Goal: Task Accomplishment & Management: Use online tool/utility

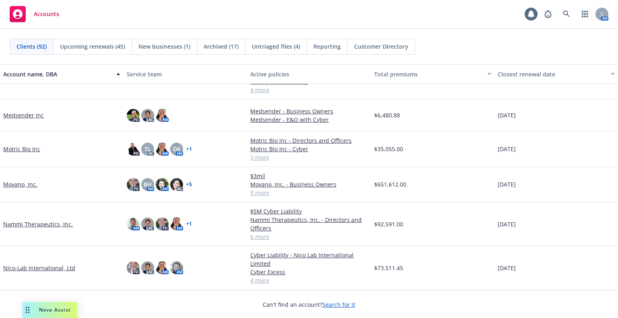
scroll to position [1610, 0]
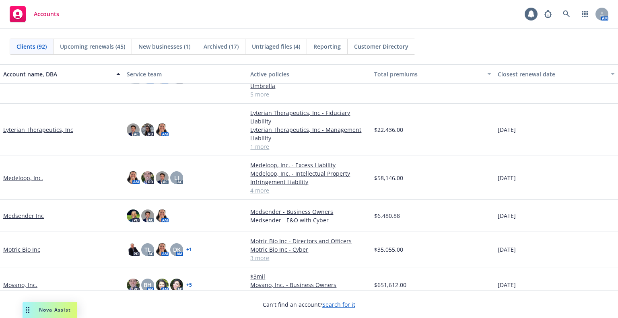
click at [19, 174] on link "Medeloop, Inc." at bounding box center [23, 178] width 40 height 8
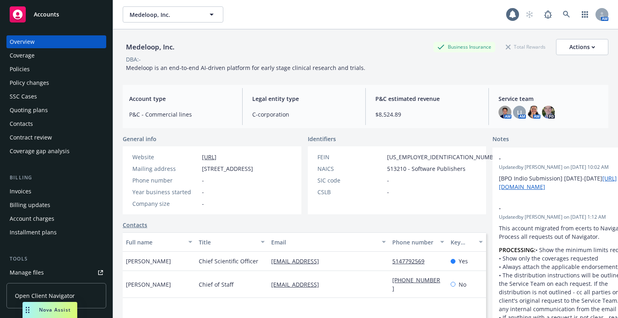
click at [16, 64] on div "Policies" at bounding box center [20, 69] width 20 height 13
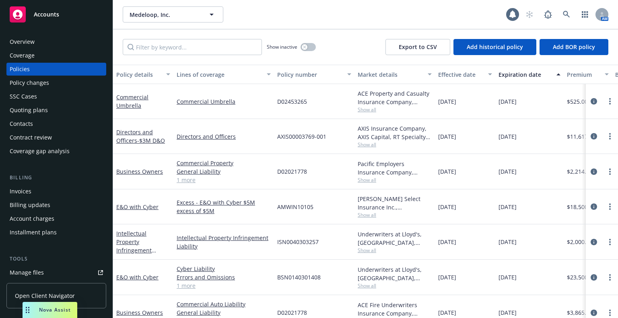
click at [361, 144] on span "Show all" at bounding box center [395, 144] width 74 height 7
click at [125, 142] on link "Directors and Officers - $3M D&O" at bounding box center [140, 136] width 49 height 16
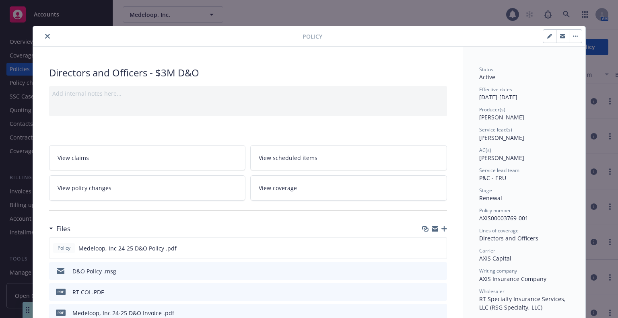
click at [45, 35] on icon "close" at bounding box center [47, 36] width 5 height 5
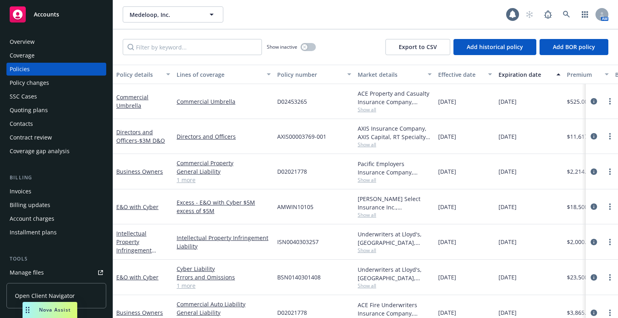
click at [46, 108] on div "Quoting plans" at bounding box center [29, 110] width 38 height 13
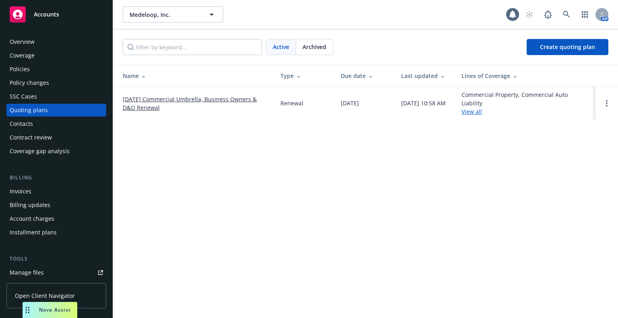
click at [177, 98] on link "10/05/25 Commercial Umbrella, Business Owners & D&O Renewal" at bounding box center [195, 103] width 145 height 17
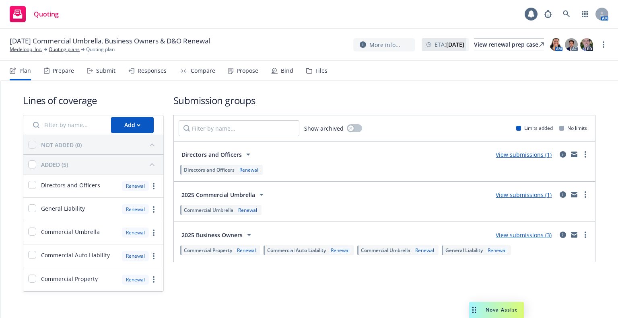
click at [243, 79] on div "Propose" at bounding box center [243, 70] width 30 height 19
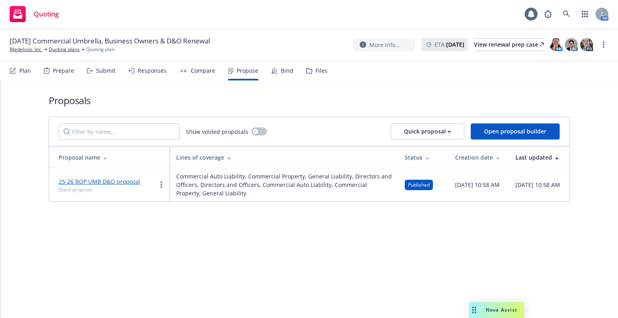
click at [318, 74] on div "Files" at bounding box center [322, 71] width 12 height 6
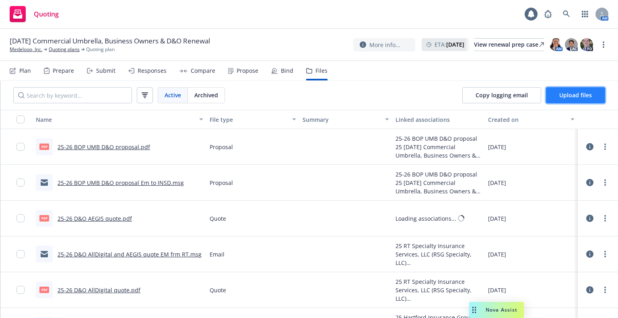
click at [557, 94] on button "Upload files" at bounding box center [575, 95] width 59 height 16
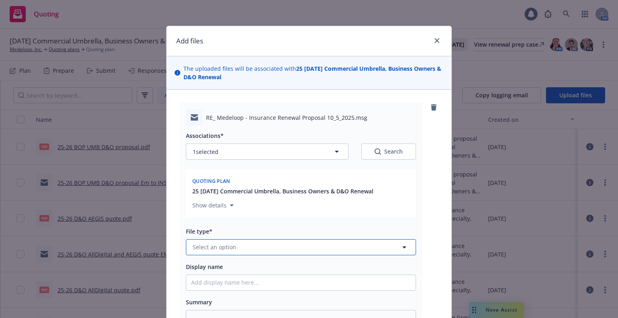
click at [287, 246] on button "Select an option" at bounding box center [301, 247] width 230 height 16
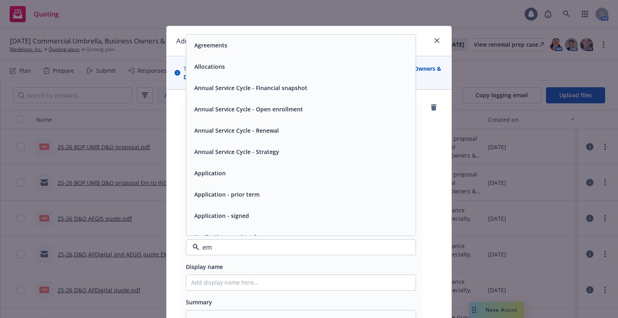
type input "ema"
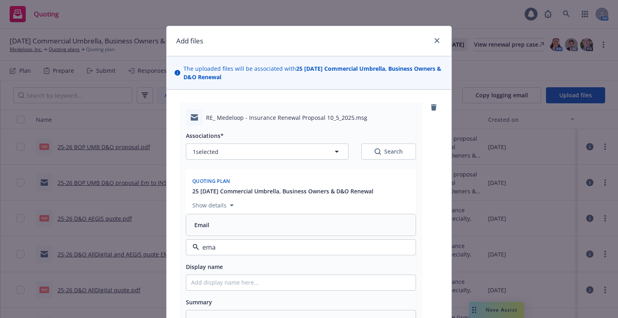
click at [271, 230] on div "Email" at bounding box center [301, 225] width 220 height 12
drag, startPoint x: 267, startPoint y: 276, endPoint x: 267, endPoint y: 280, distance: 4.0
click at [267, 276] on input "Display name" at bounding box center [300, 282] width 229 height 15
type textarea "x"
type input "9"
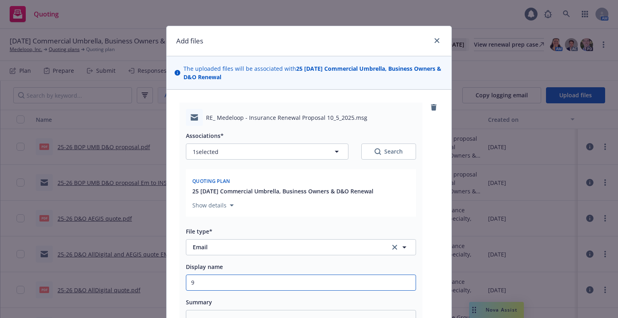
type textarea "x"
type input "9/"
type textarea "x"
type input "9/3"
type textarea "x"
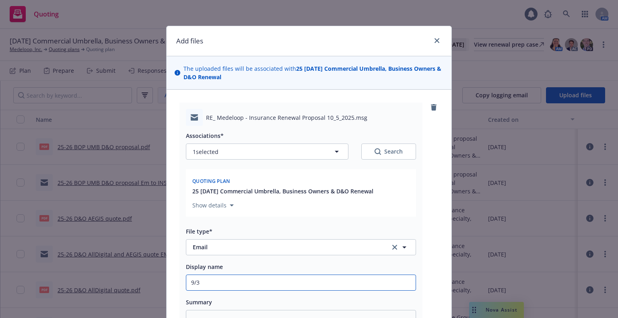
type input "9/30"
type textarea "x"
type input "9/30/"
type textarea "x"
type input "9/30/2"
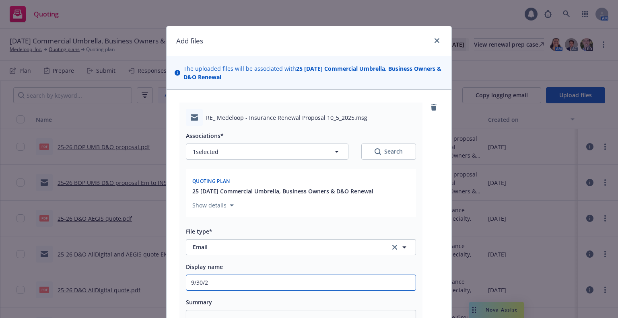
type textarea "x"
type input "9/30/20"
type textarea "x"
type input "9/30/202"
type textarea "x"
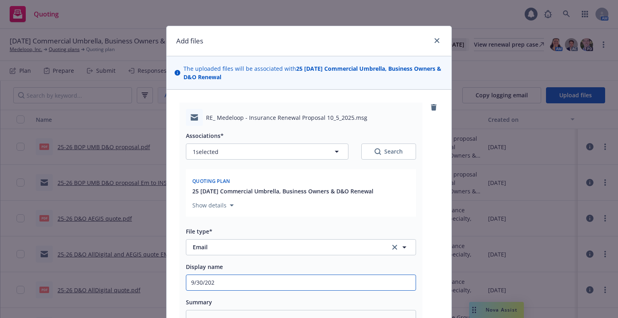
type input "9/30/2025"
type textarea "x"
type input "9/30/2025"
type textarea "x"
type input "9/30/2025 D"
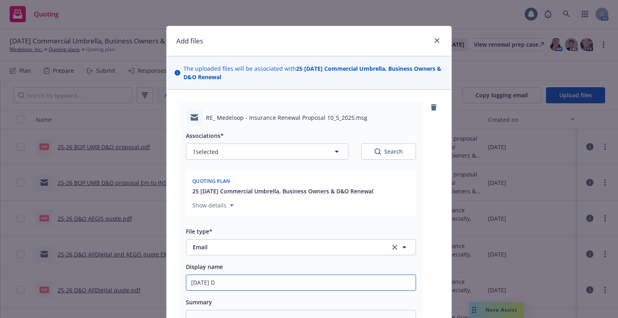
type textarea "x"
type input "9/30/2025 D&"
type textarea "x"
type input "9/30/2025 D"
type textarea "x"
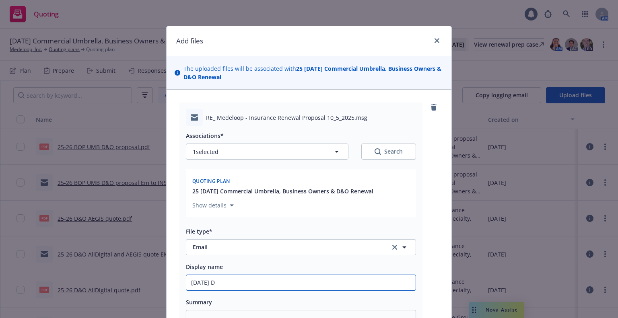
type input "9/30/2025"
type textarea "x"
type input "9/30/2025 P"
type textarea "x"
type input "9/30/2025 Pr"
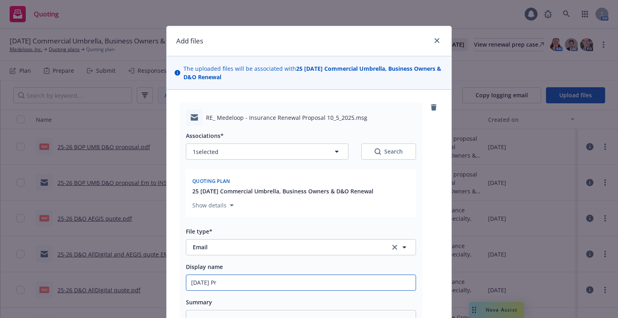
type textarea "x"
type input "9/30/2025 Pro"
type textarea "x"
type input "9/30/2025 Prop"
type textarea "x"
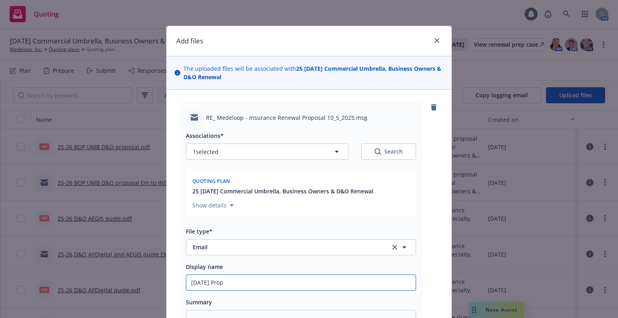
type input "9/30/2025 Propo"
type textarea "x"
type input "9/30/2025 Propos"
type textarea "x"
type input "9/30/2025 Proposal"
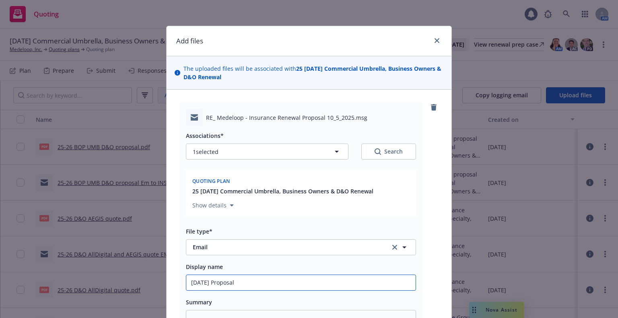
type textarea "x"
type input "9/30/2025 Proposal"
type textarea "x"
type input "9/30/2025 Proposal Q"
type textarea "x"
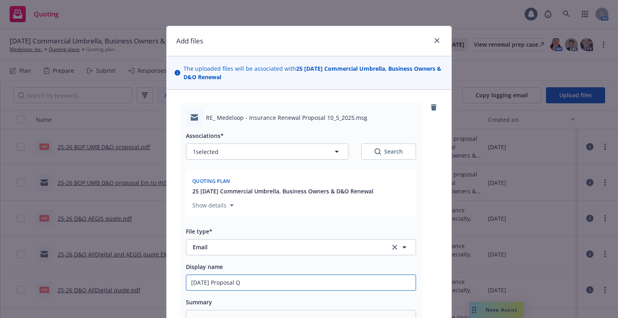
type input "9/30/2025 Proposal Q&"
type textarea "x"
type input "9/30/2025 Proposal Q&A"
type textarea "x"
type input "9/30/2025 Proposal Q&A w"
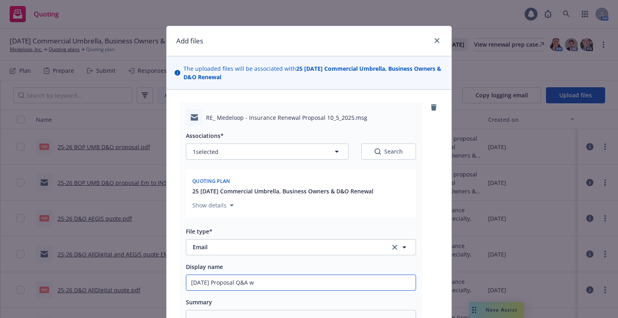
type textarea "x"
type input "9/30/2025 Proposal Q&A wi"
type textarea "x"
type input "9/30/2025 Proposal Q&A wit"
type textarea "x"
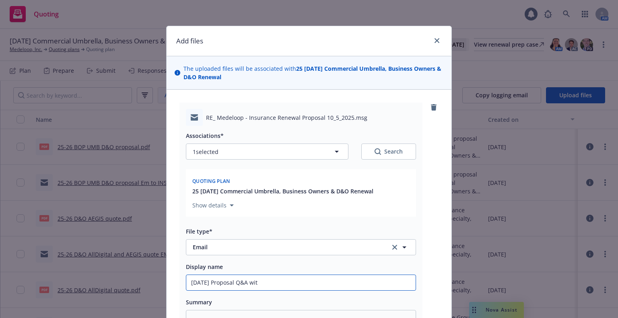
type input "9/30/2025 Proposal Q&A with"
type textarea "x"
type input "9/30/2025 Proposal Q&A with"
type textarea "x"
type input "9/30/2025 Proposal Q&A with"
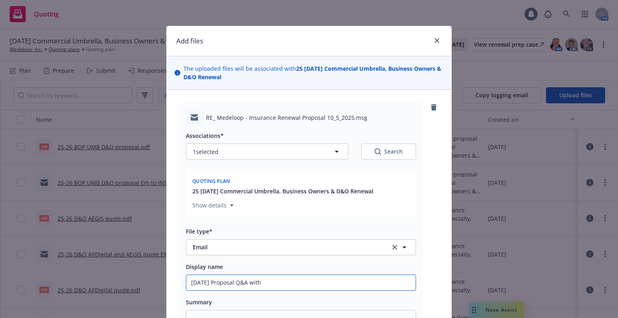
type textarea "x"
type input "9/30/2025 Proposal Q&A wit"
type textarea "x"
type input "9/30/2025 Proposal Q&A wi"
type textarea "x"
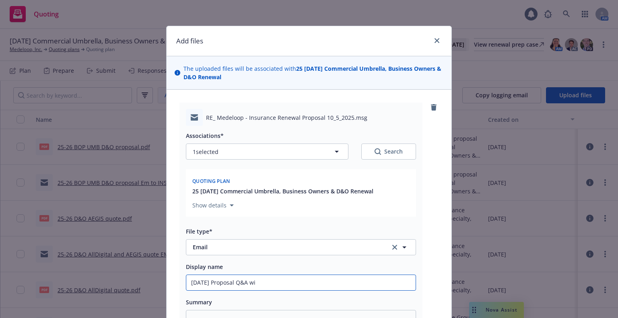
type input "9/30/2025 Proposal Q&A w"
type textarea "x"
type input "9/30/2025 Proposal Q&A"
type textarea "x"
type input "9/30/2025 Proposal Q&A e"
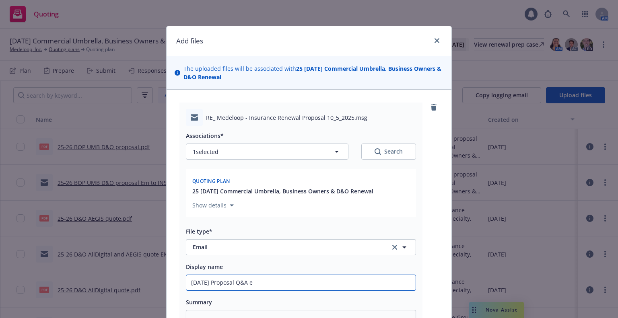
type textarea "x"
type input "9/30/2025 Proposal Q&A em"
type textarea "x"
type input "9/30/2025 Proposal Q&A em"
type textarea "x"
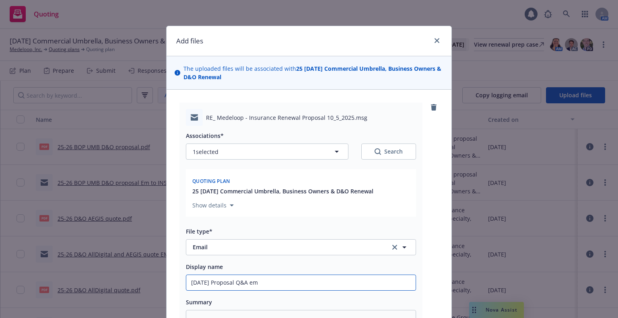
type input "9/30/2025 Proposal Q&A em t"
type textarea "x"
type input "9/30/2025 Proposal Q&A em to"
type textarea "x"
type input "9/30/2025 Proposal Q&A em to/"
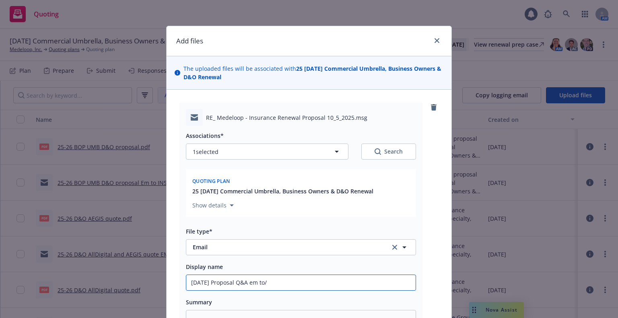
type textarea "x"
type input "9/30/2025 Proposal Q&A em to/f"
type textarea "x"
type input "9/30/2025 Proposal Q&A em to/fr"
type textarea "x"
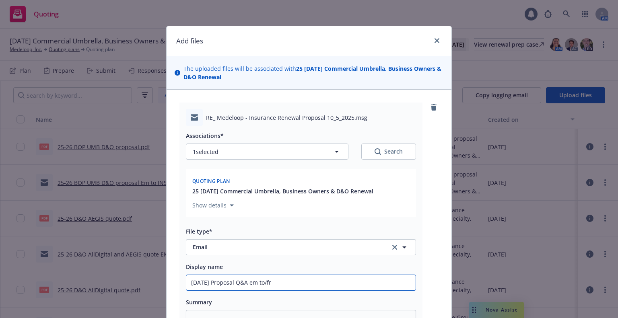
type input "9/30/2025 Proposal Q&A em to/frm"
type textarea "x"
type input "9/30/2025 Proposal Q&A em to/frm"
type textarea "x"
type input "9/30/2025 Proposal Q&A em to/frm I"
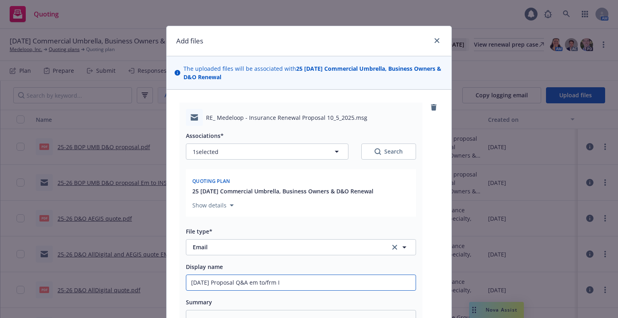
type textarea "x"
type input "9/30/2025 Proposal Q&A em to/frm In"
type textarea "x"
type input "9/30/2025 Proposal Q&A em to/frm Ins"
type textarea "x"
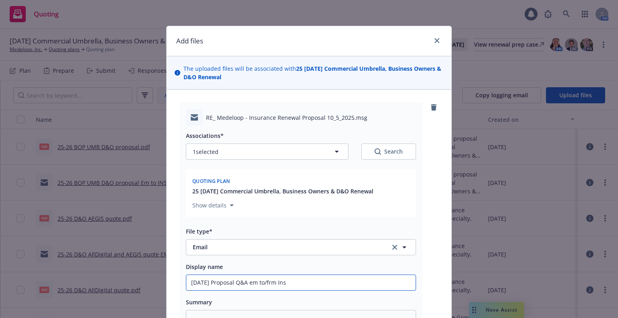
type input "9/30/2025 Proposal Q&A em to/frm Insu"
type textarea "x"
type input "9/30/2025 Proposal Q&A em to/frm Insur"
type textarea "x"
type input "9/30/2025 Proposal Q&A em to/frm Insure"
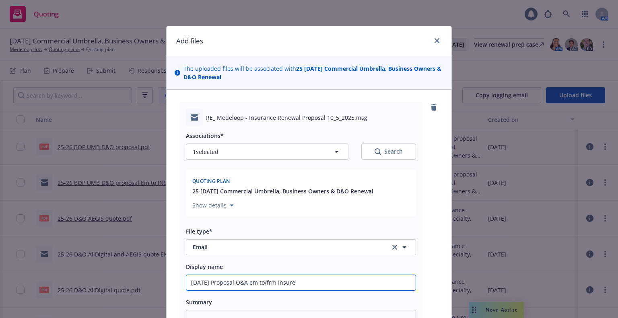
type textarea "x"
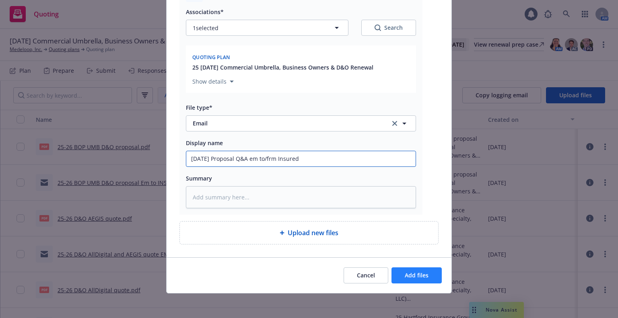
type input "9/30/2025 Proposal Q&A em to/frm Insured"
click at [409, 281] on button "Add files" at bounding box center [417, 276] width 50 height 16
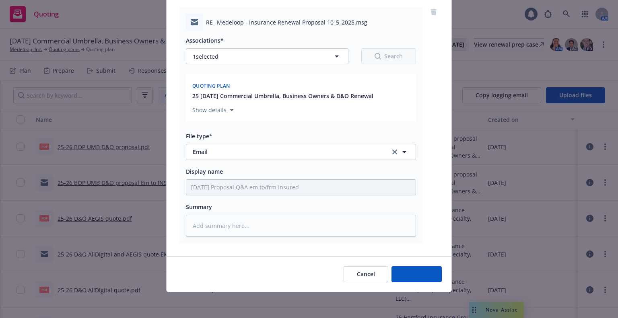
scroll to position [95, 0]
type textarea "x"
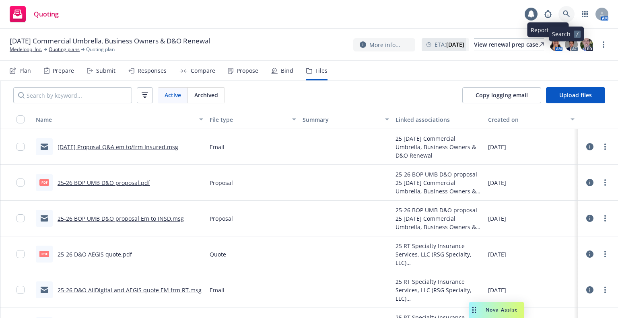
click at [563, 12] on icon at bounding box center [566, 13] width 7 height 7
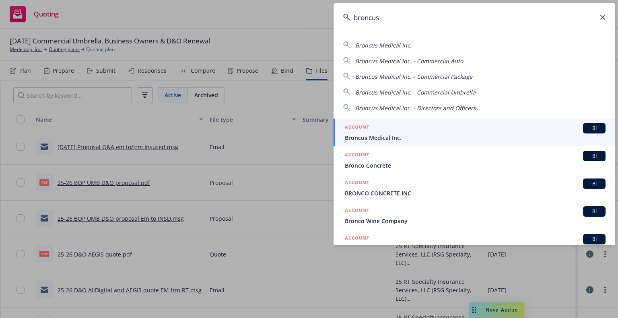
type input "broncus"
drag, startPoint x: 509, startPoint y: 133, endPoint x: 507, endPoint y: 127, distance: 6.5
click at [509, 134] on span "Broncus Medical Inc." at bounding box center [475, 138] width 261 height 8
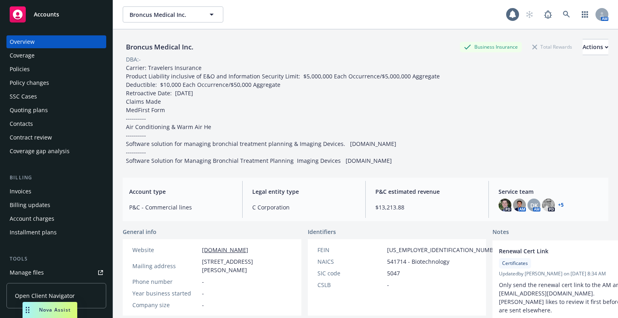
click at [42, 186] on div "Invoices" at bounding box center [56, 191] width 93 height 13
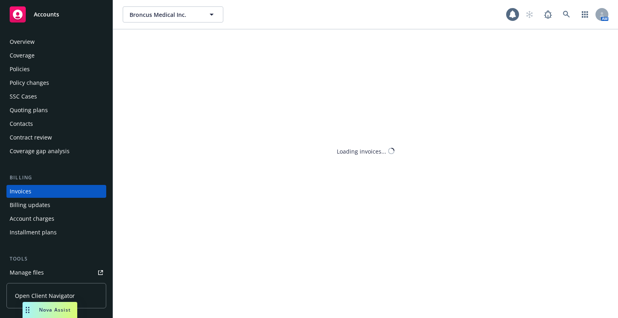
scroll to position [19, 0]
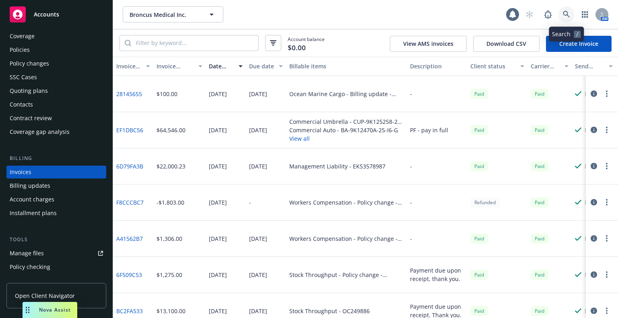
click at [566, 9] on link at bounding box center [567, 14] width 16 height 16
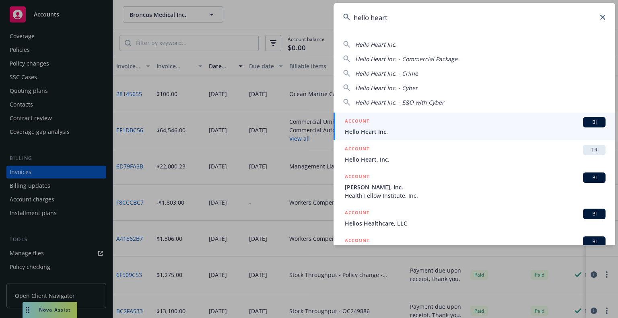
type input "hello heart"
click at [414, 118] on div "ACCOUNT BI" at bounding box center [475, 122] width 261 height 10
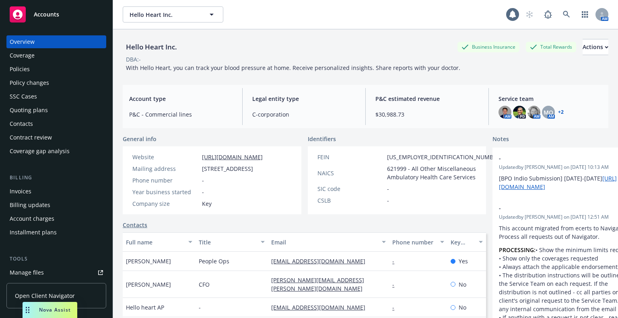
click at [24, 72] on div "Policies" at bounding box center [20, 69] width 20 height 13
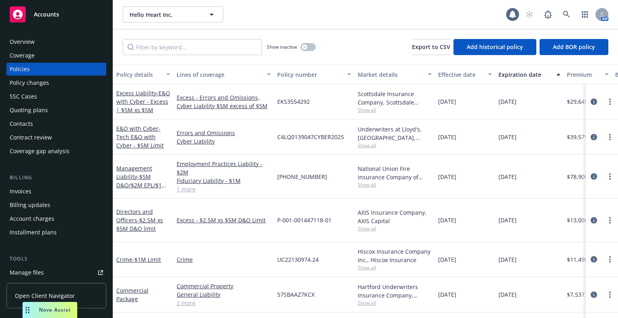
click at [39, 109] on div "Quoting plans" at bounding box center [29, 110] width 38 height 13
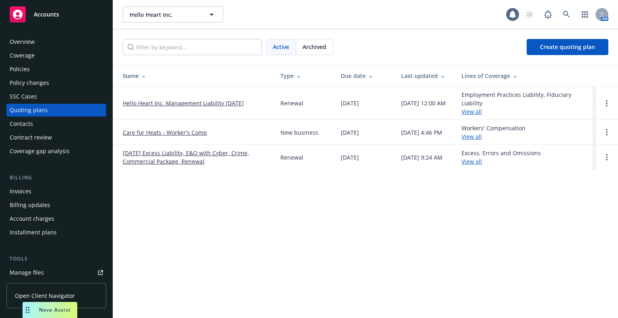
click at [146, 132] on link "Care for Heats - Worker's Comp" at bounding box center [165, 132] width 85 height 8
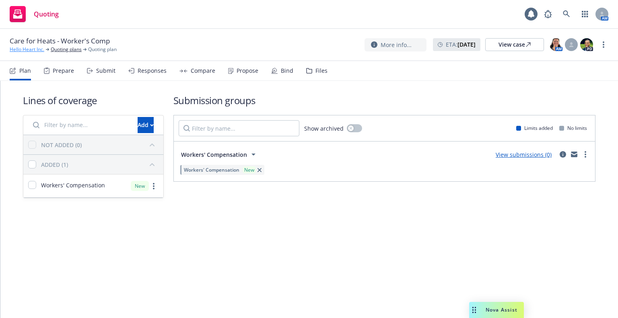
click at [25, 51] on link "Hello Heart Inc." at bounding box center [27, 49] width 35 height 7
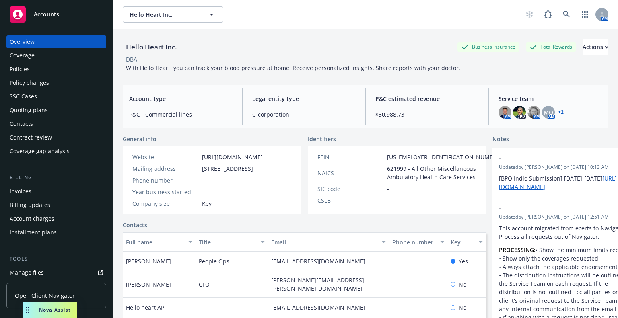
click at [32, 73] on div "Policies" at bounding box center [56, 69] width 93 height 13
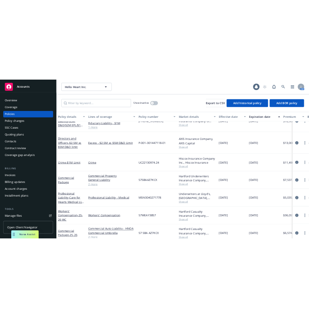
scroll to position [95, 0]
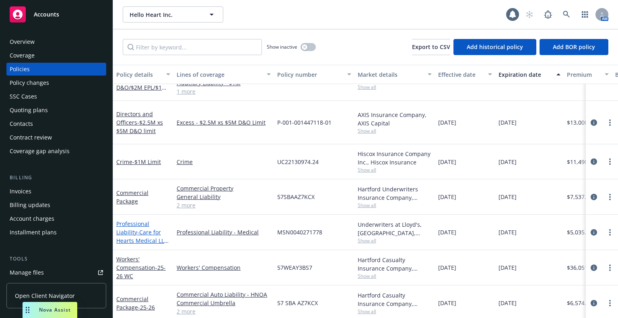
click at [139, 231] on span "- Care for Hearts Medical LLC (Medmal)" at bounding box center [142, 241] width 52 height 25
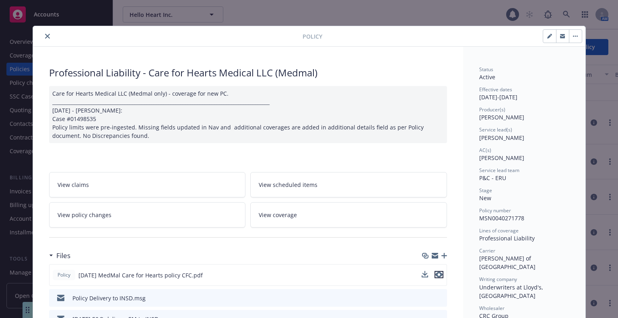
click at [437, 272] on icon "preview file" at bounding box center [438, 275] width 7 height 6
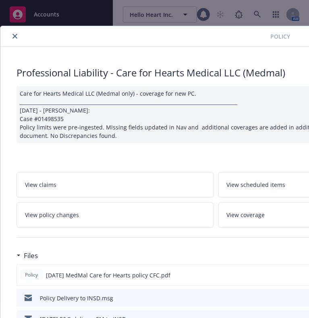
click at [18, 37] on button "close" at bounding box center [15, 36] width 10 height 10
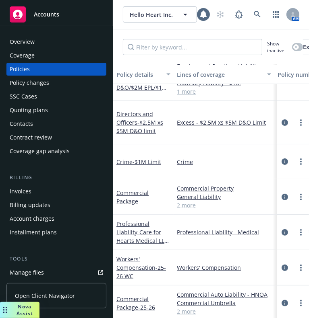
click at [69, 40] on div "Overview" at bounding box center [56, 41] width 93 height 13
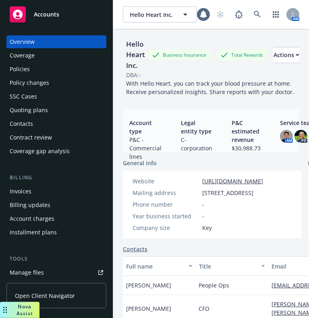
drag, startPoint x: 212, startPoint y: 203, endPoint x: 200, endPoint y: 194, distance: 14.9
click at [200, 194] on div "Mailing address [STREET_ADDRESS]" at bounding box center [197, 193] width 137 height 8
copy span "[STREET_ADDRESS]"
